Goal: Browse casually

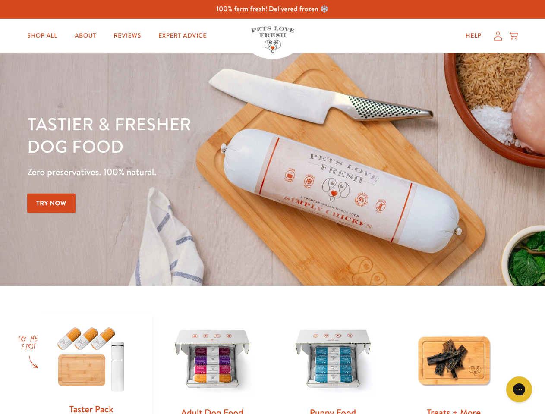
click at [272, 207] on div "Tastier & fresher dog food Zero preservatives. 100% natural. Try Now" at bounding box center [190, 170] width 327 height 114
click at [519, 390] on icon "Gorgias live chat" at bounding box center [519, 389] width 8 height 8
